Goal: Information Seeking & Learning: Learn about a topic

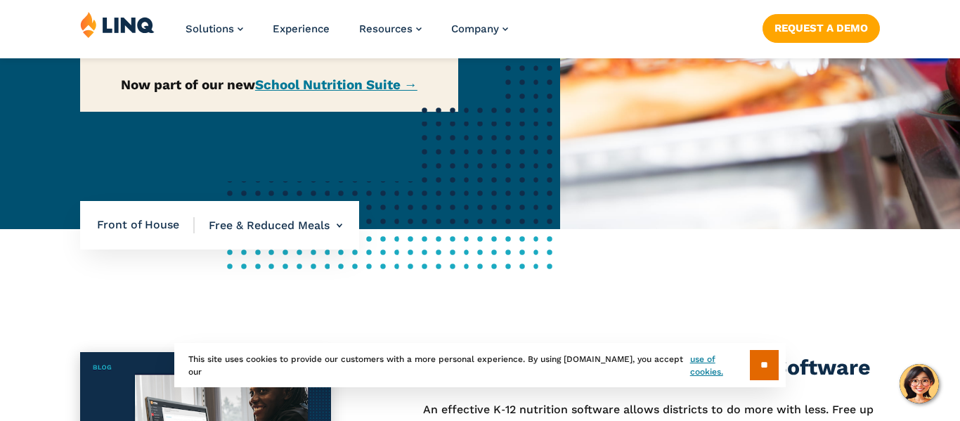
scroll to position [340, 0]
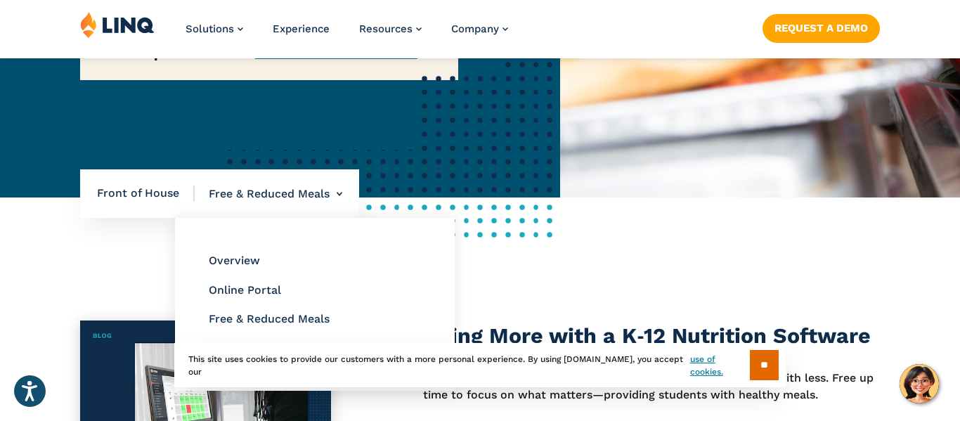
click at [304, 191] on li "Free & Reduced Meals Overview Online Portal Free & Reduced Meals Point of Servi…" at bounding box center [269, 193] width 148 height 49
click at [264, 317] on link "Free & Reduced Meals" at bounding box center [269, 318] width 121 height 13
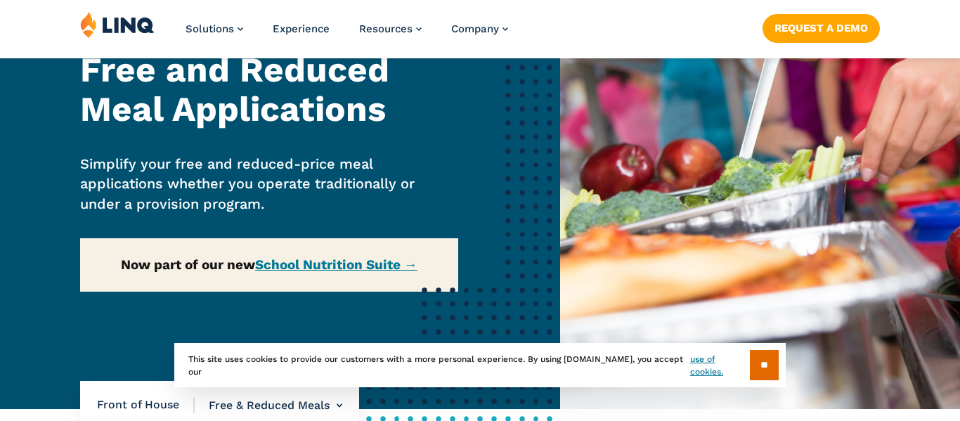
click at [337, 266] on div "Home / Solutions / LINQ Nutrition / School Nutrition / Front of House / Free & …" at bounding box center [280, 179] width 560 height 461
click at [359, 266] on div "Home / Solutions / LINQ Nutrition / School Nutrition / Front of House / Free & …" at bounding box center [280, 179] width 560 height 461
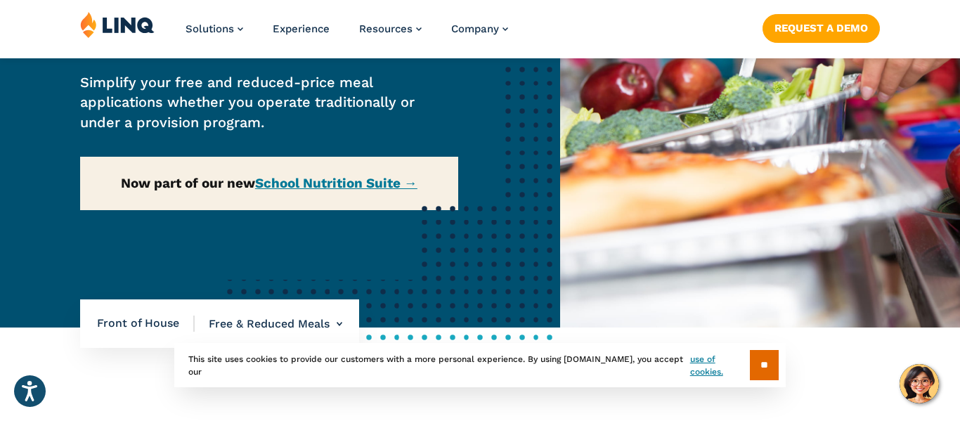
scroll to position [211, 0]
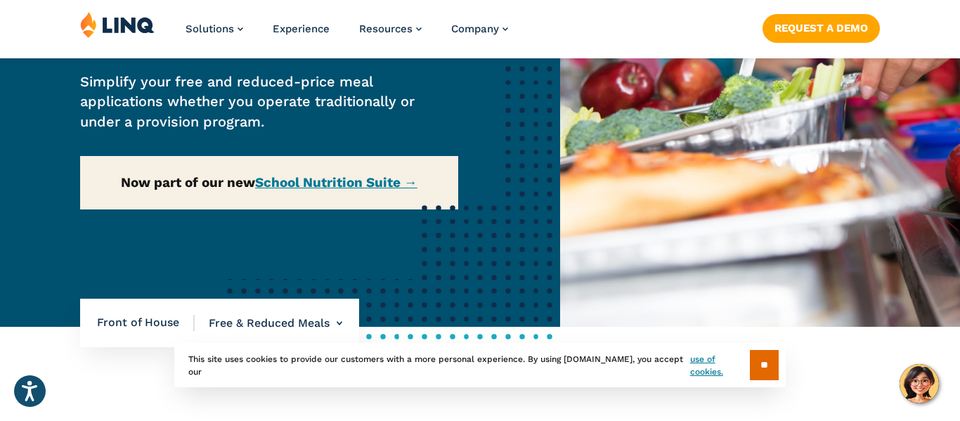
click at [409, 181] on div "Home / Solutions / LINQ Nutrition / School Nutrition / Front of House / Free & …" at bounding box center [280, 96] width 560 height 461
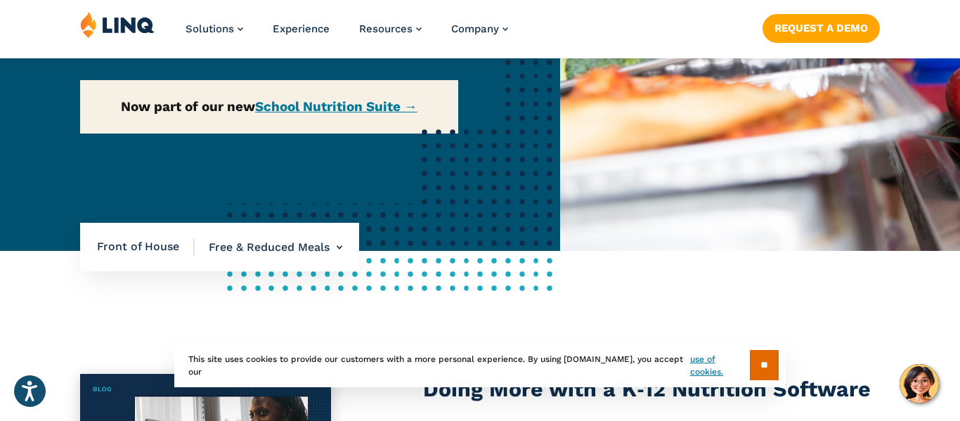
scroll to position [299, 0]
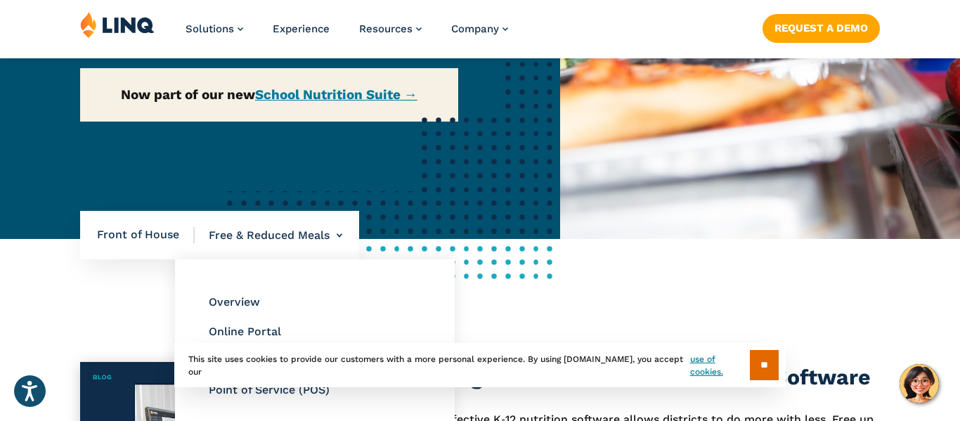
click at [302, 236] on li "Free & Reduced Meals Overview Online Portal Free & Reduced Meals Point of Servi…" at bounding box center [269, 235] width 148 height 49
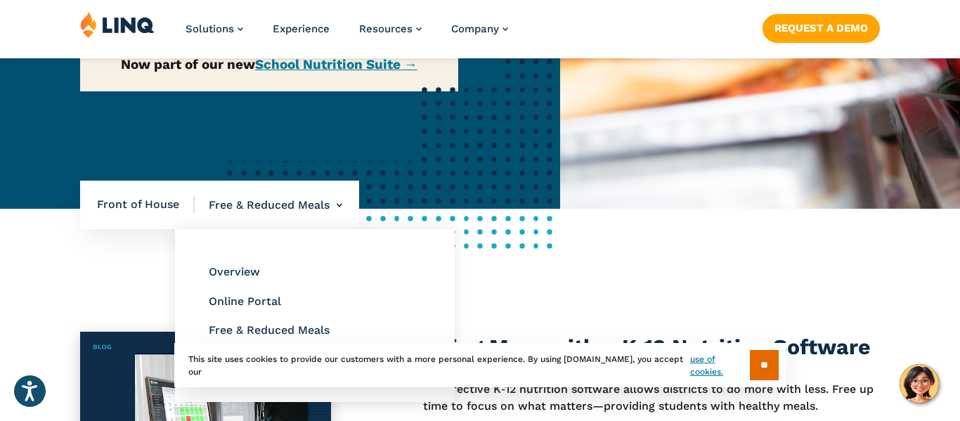
scroll to position [331, 0]
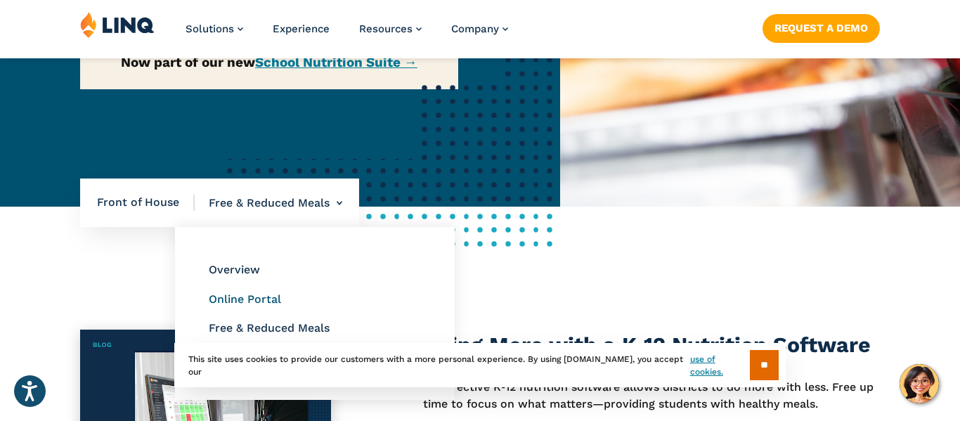
click at [263, 295] on link "Online Portal" at bounding box center [245, 298] width 72 height 13
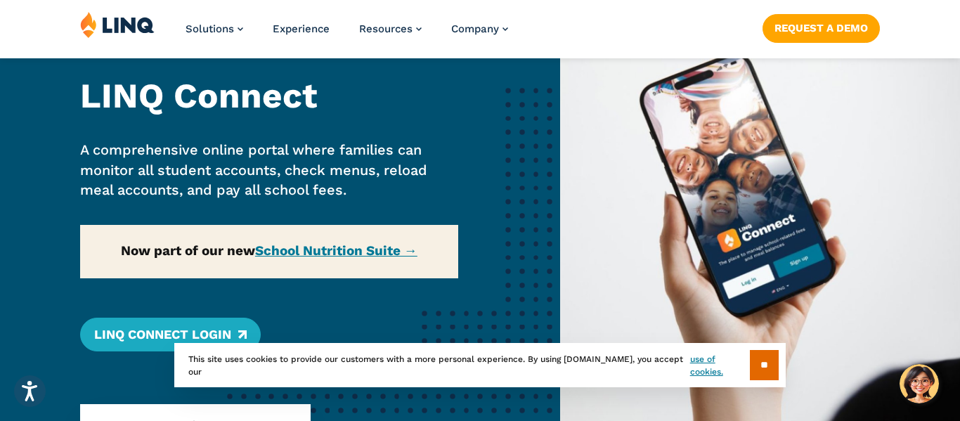
scroll to position [115, 0]
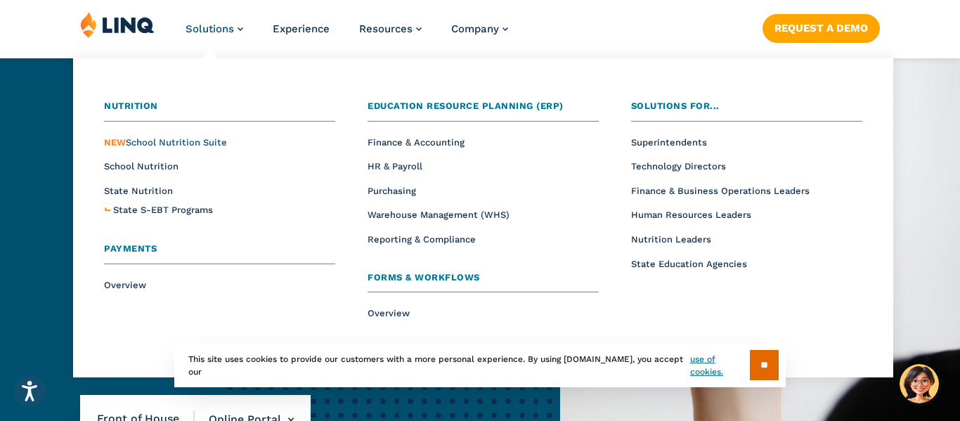
click at [187, 139] on span "NEW School Nutrition Suite" at bounding box center [165, 142] width 123 height 11
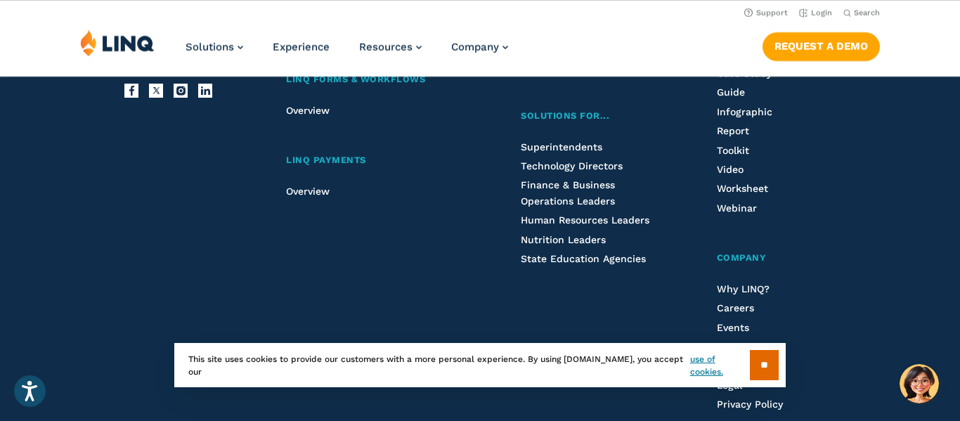
scroll to position [1799, 0]
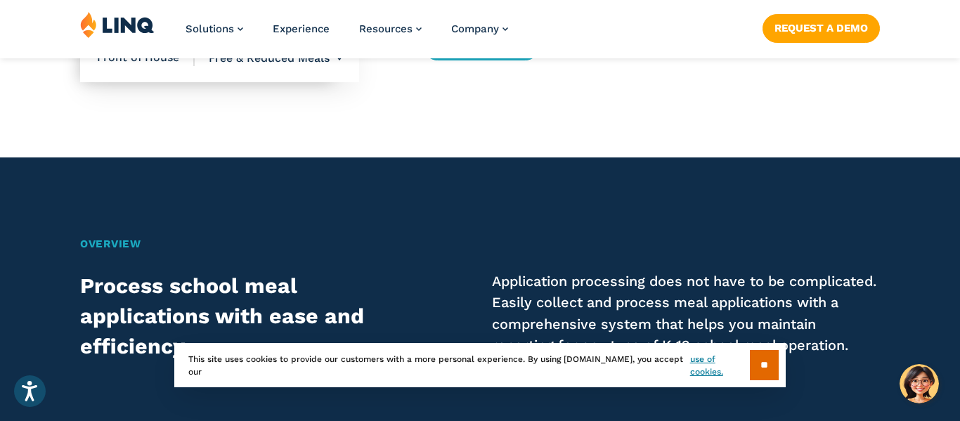
scroll to position [739, 0]
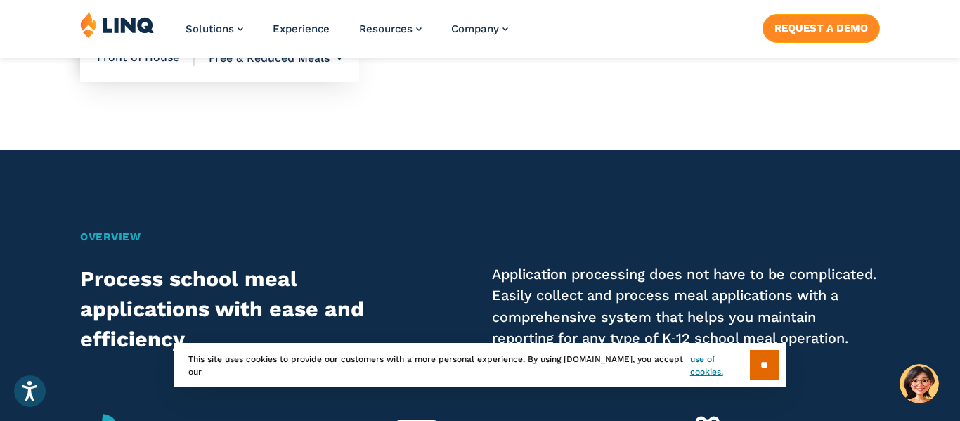
click at [847, 23] on link "Request a Demo" at bounding box center [821, 28] width 117 height 28
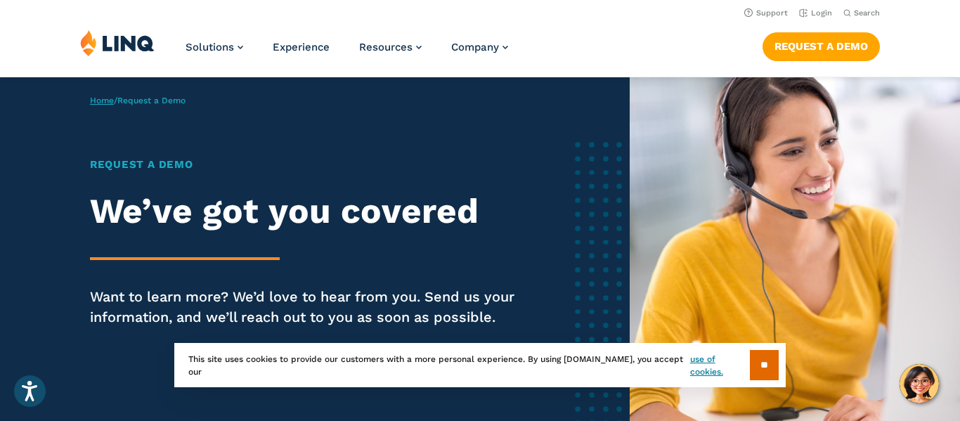
click at [98, 99] on link "Home" at bounding box center [102, 101] width 24 height 10
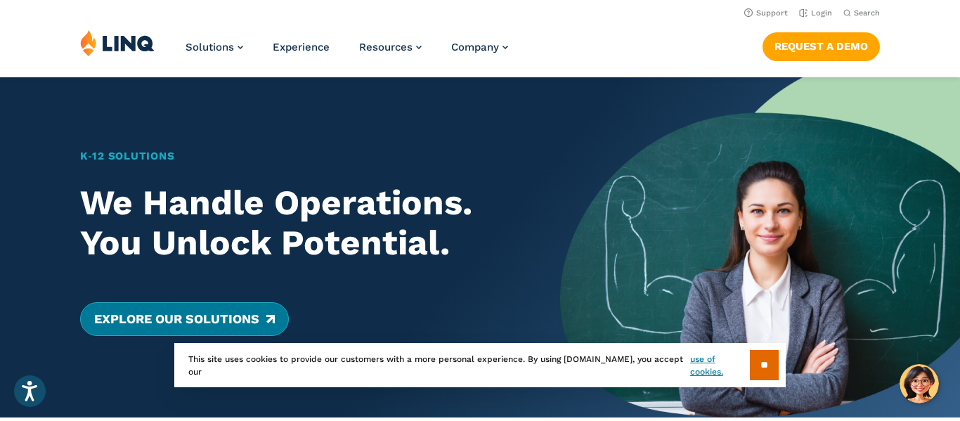
click at [269, 322] on link "Explore Our Solutions" at bounding box center [184, 319] width 209 height 34
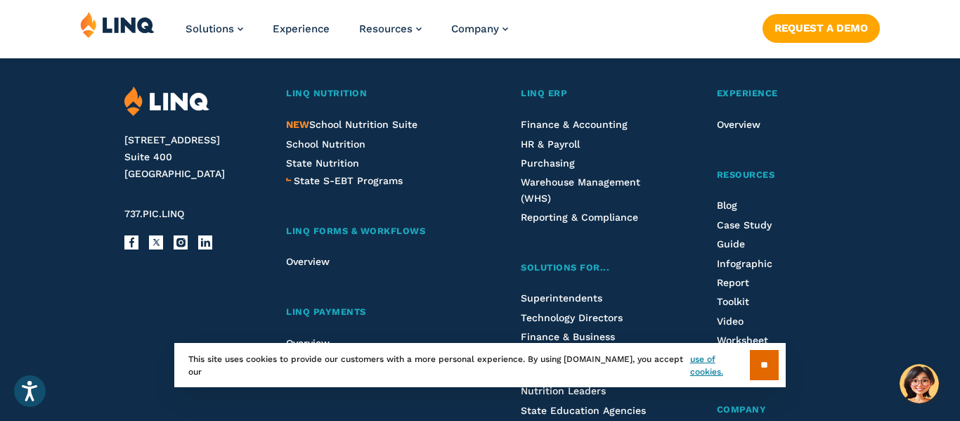
scroll to position [2737, 0]
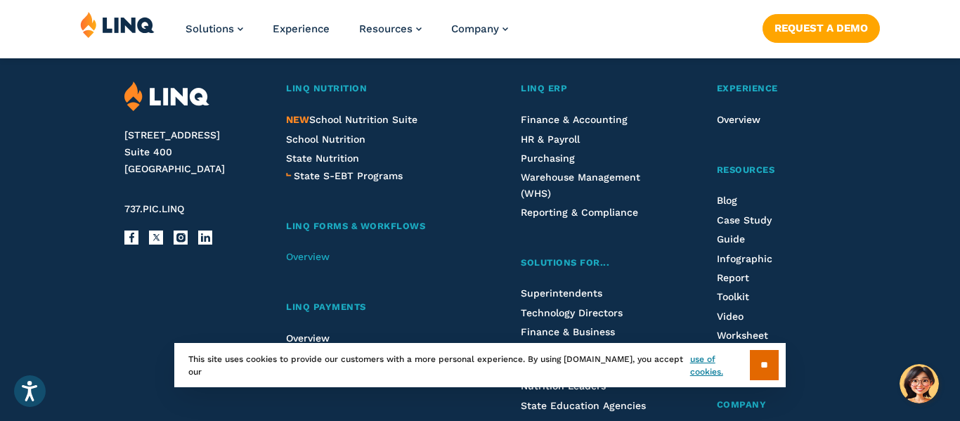
click at [319, 251] on span "Overview" at bounding box center [308, 256] width 44 height 11
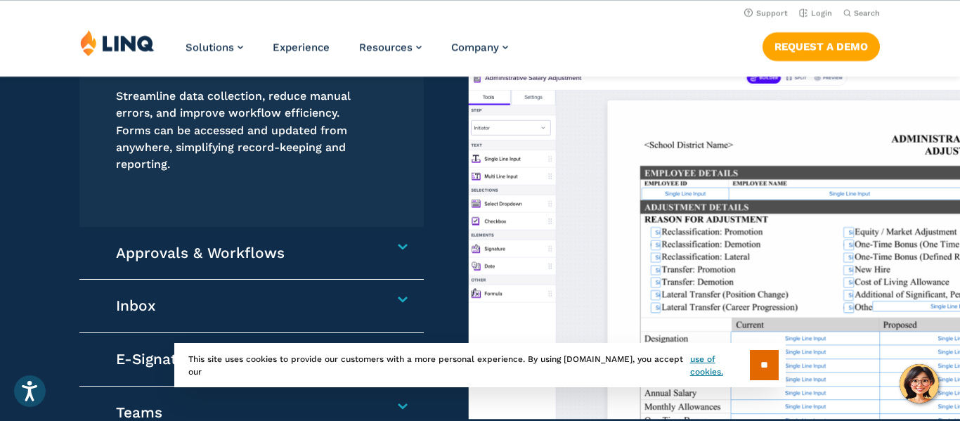
click at [271, 244] on h4 "Approvals & Workflows" at bounding box center [246, 253] width 261 height 19
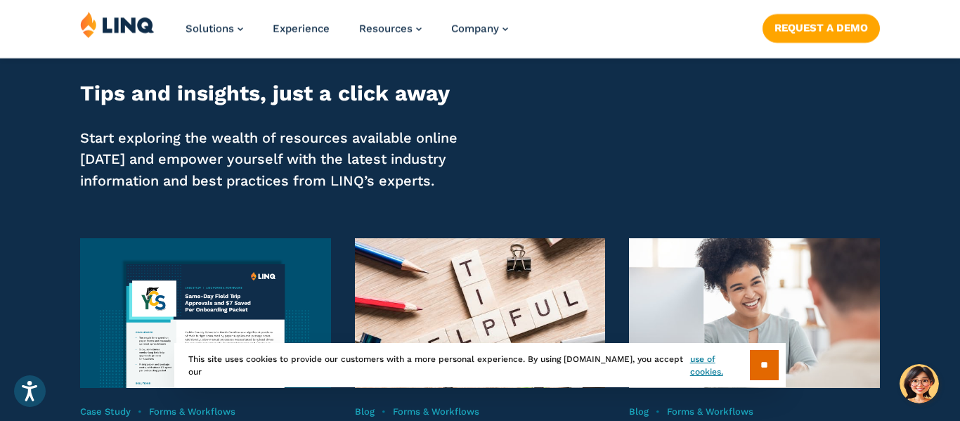
scroll to position [2235, 0]
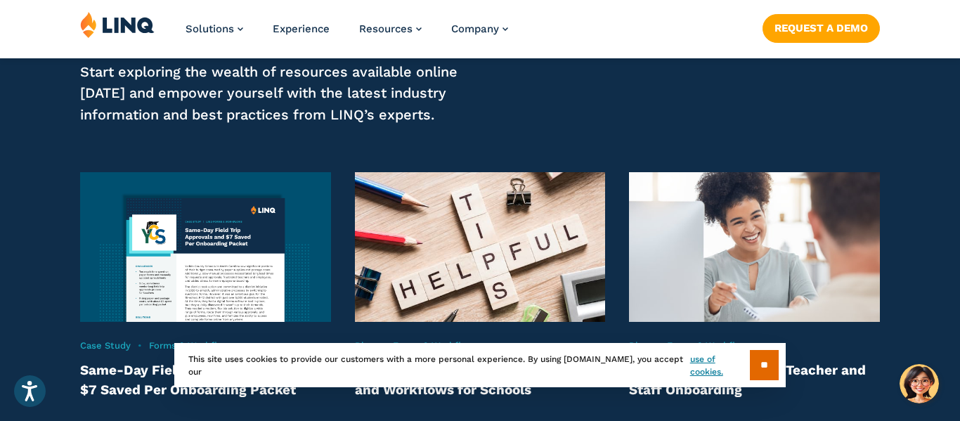
click at [139, 29] on img at bounding box center [117, 24] width 75 height 27
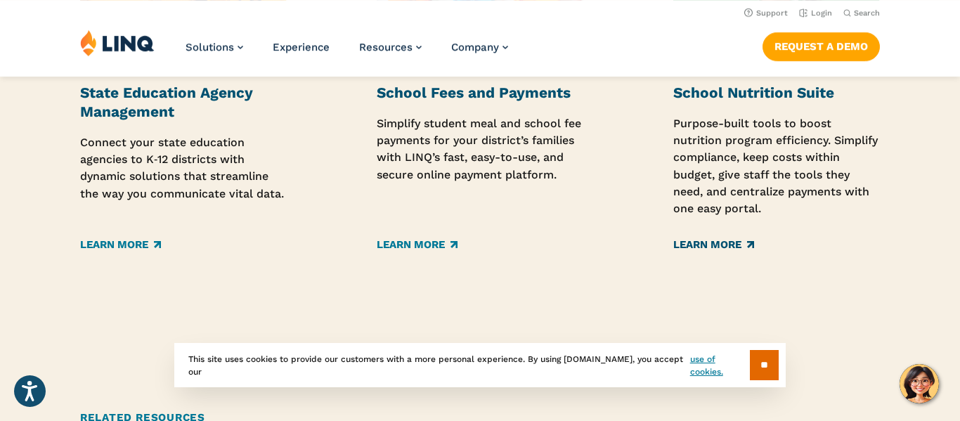
scroll to position [2327, 0]
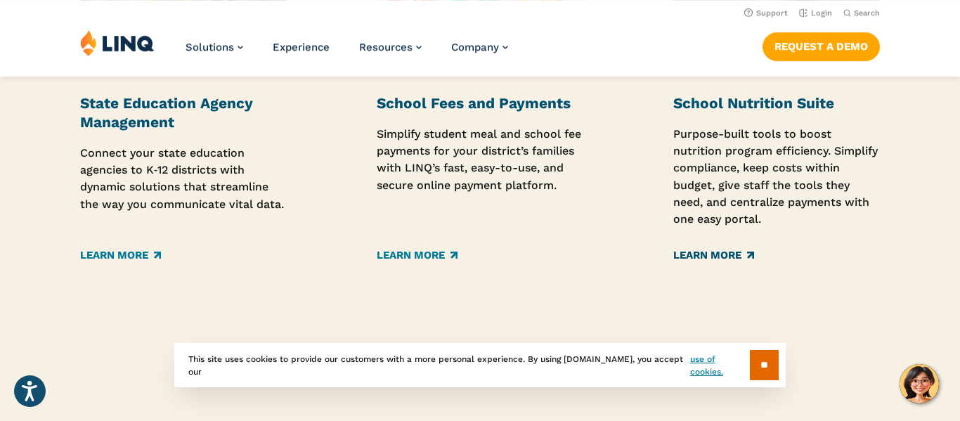
click at [719, 263] on link "Learn More" at bounding box center [714, 254] width 81 height 15
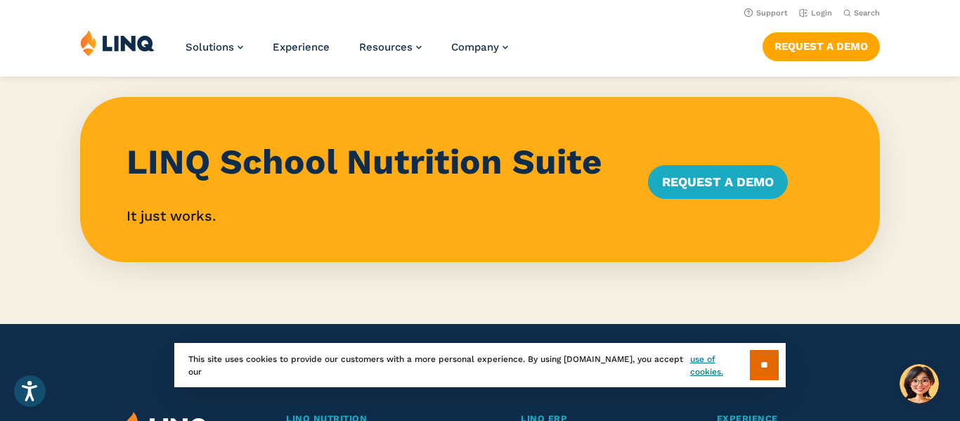
scroll to position [1324, 0]
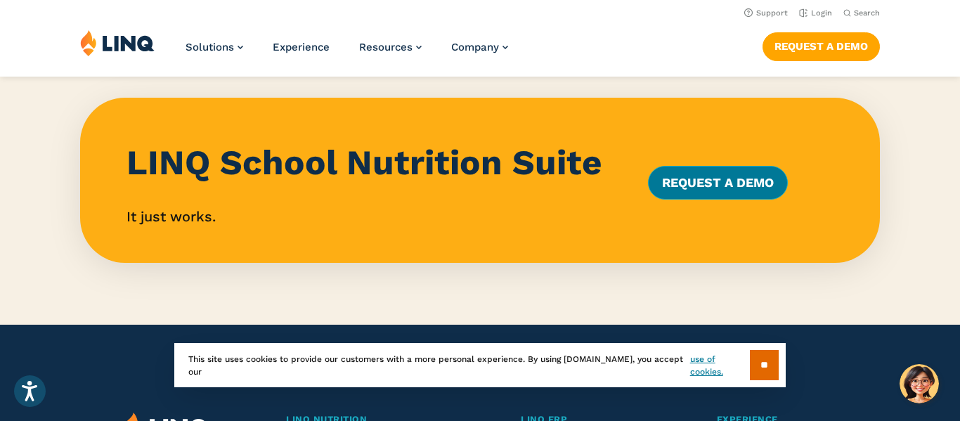
click at [667, 174] on link "Request a Demo" at bounding box center [718, 183] width 140 height 34
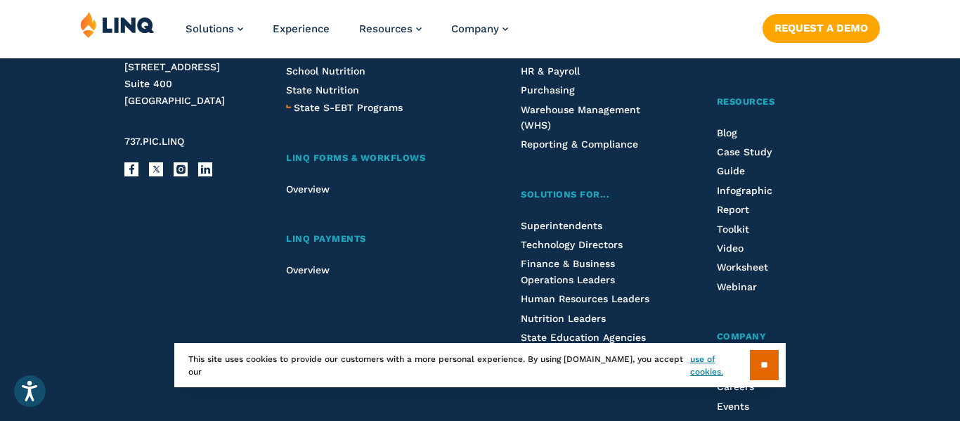
scroll to position [1462, 0]
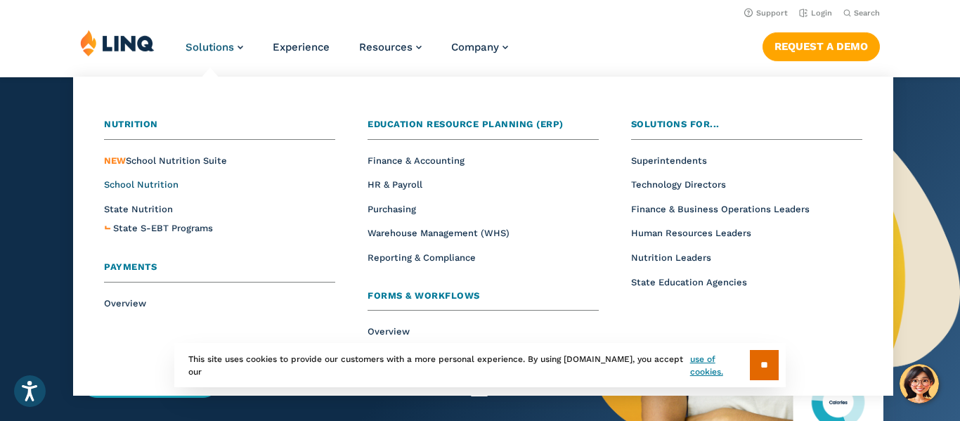
click at [161, 184] on span "School Nutrition" at bounding box center [141, 184] width 75 height 11
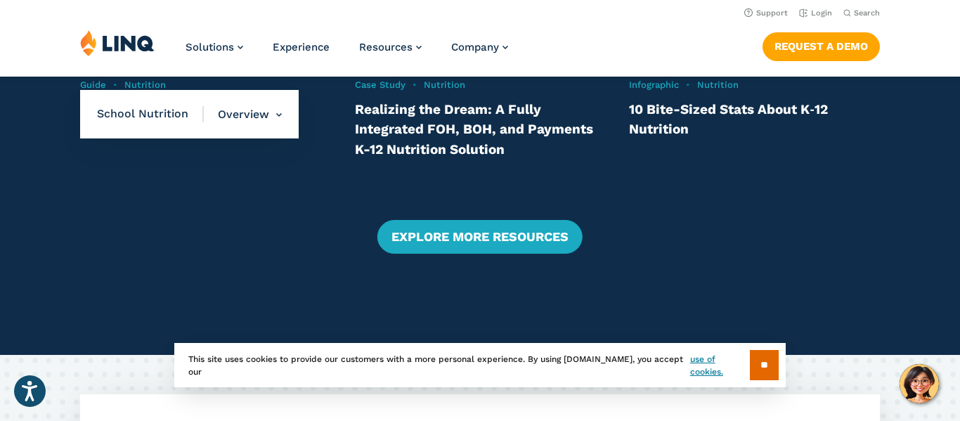
scroll to position [3124, 0]
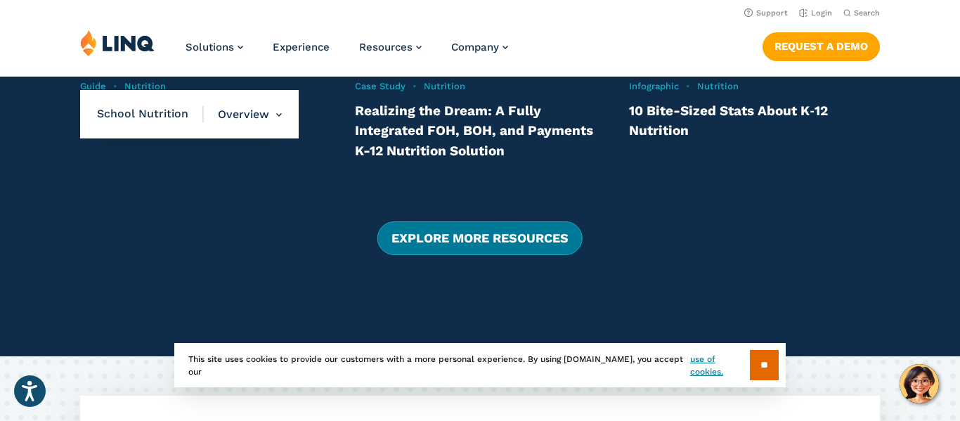
click at [450, 248] on link "Explore More Resources" at bounding box center [480, 238] width 205 height 34
